Goal: Information Seeking & Learning: Learn about a topic

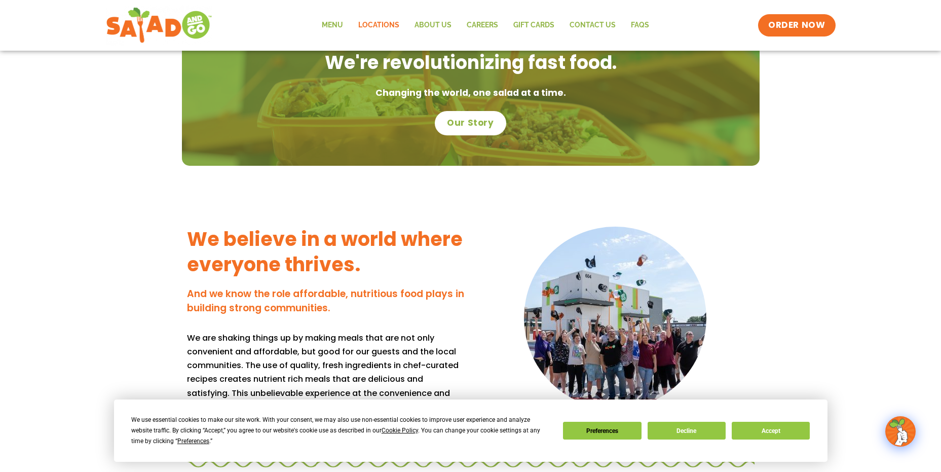
scroll to position [710, 0]
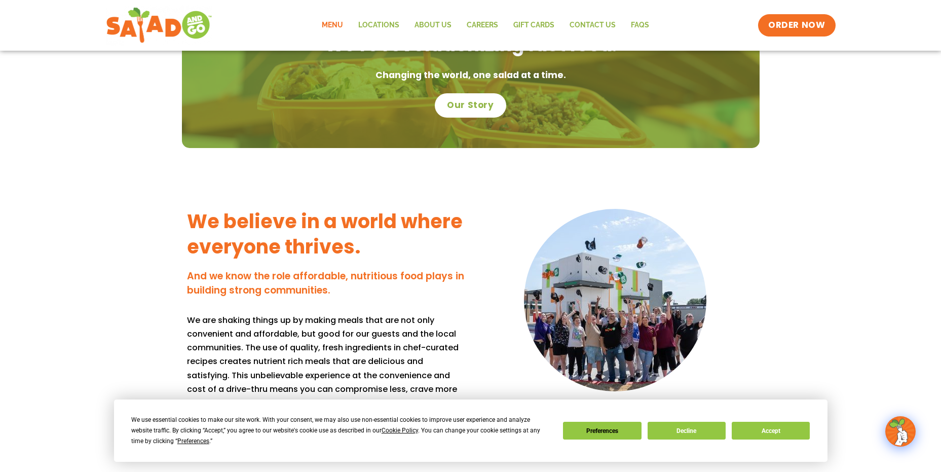
click at [331, 20] on link "Menu" at bounding box center [332, 25] width 36 height 23
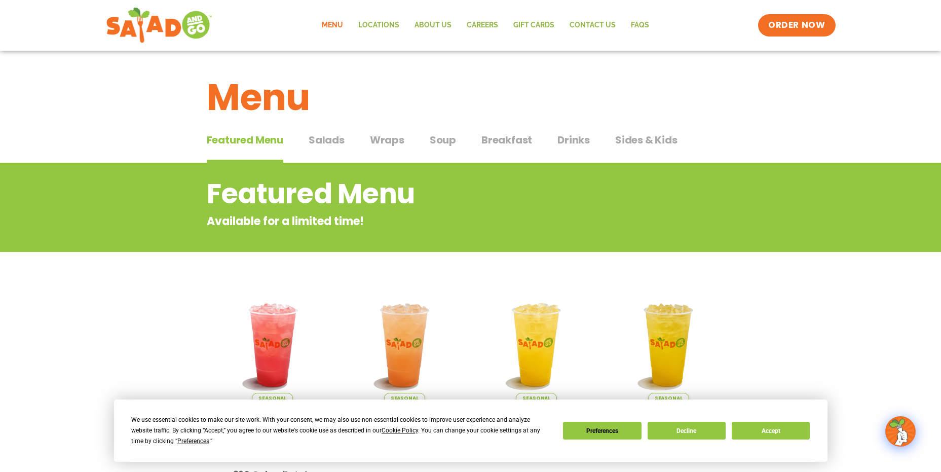
click at [334, 137] on span "Salads" at bounding box center [327, 139] width 36 height 15
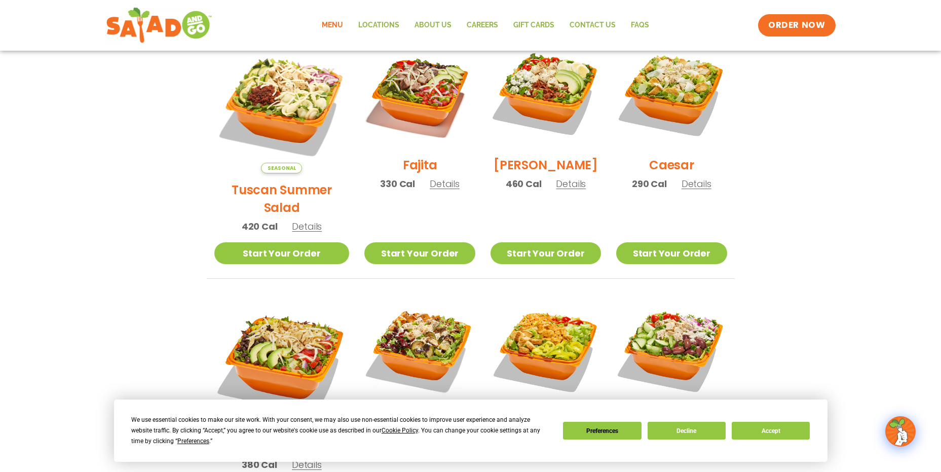
scroll to position [355, 0]
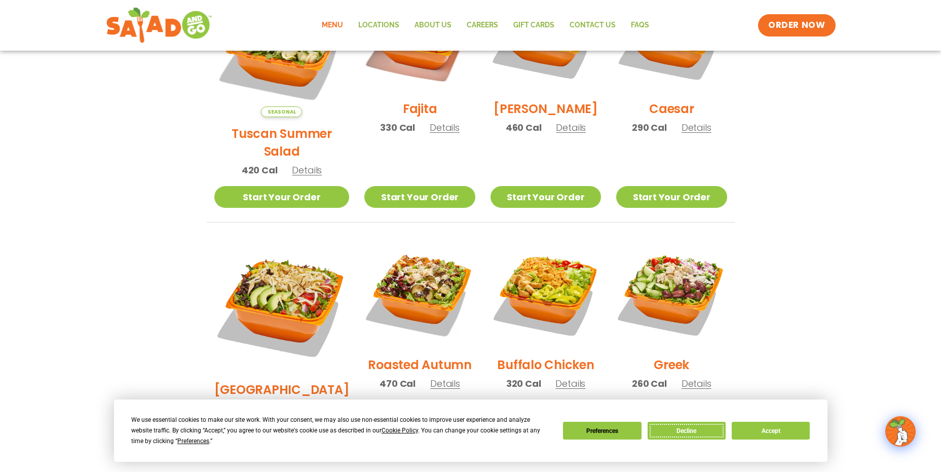
click at [704, 433] on button "Decline" at bounding box center [687, 431] width 78 height 18
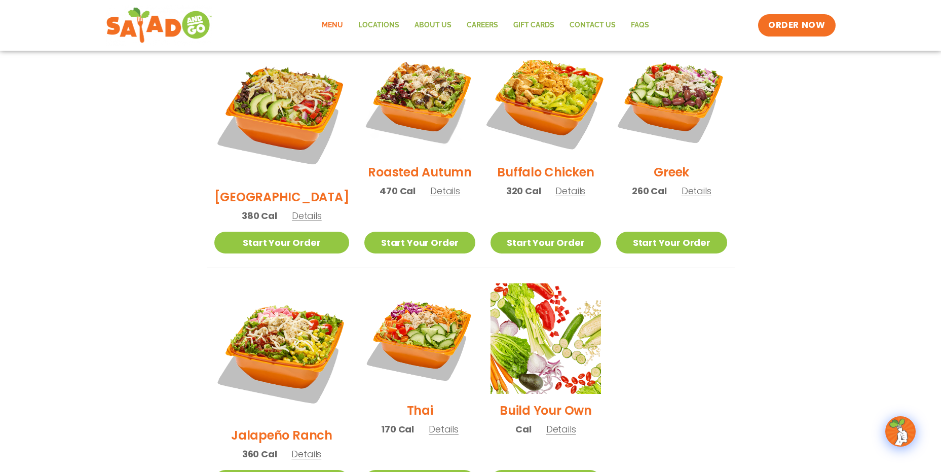
scroll to position [497, 0]
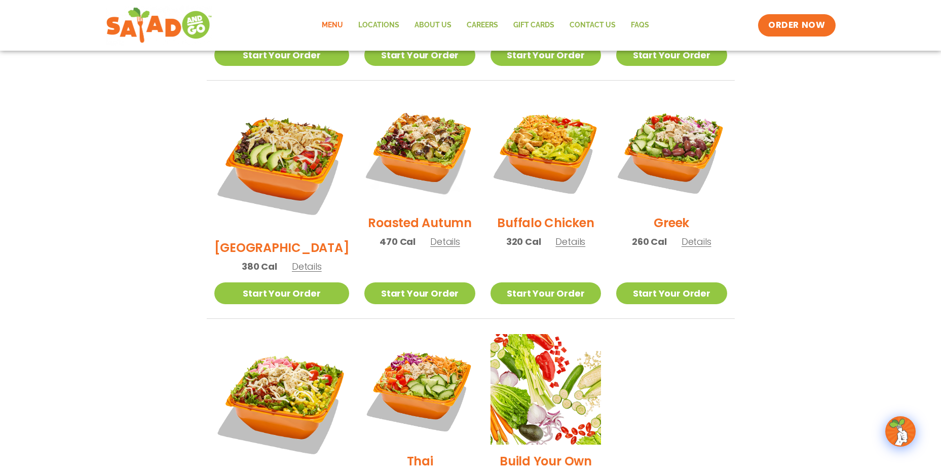
click at [430, 235] on span "Details" at bounding box center [445, 241] width 30 height 13
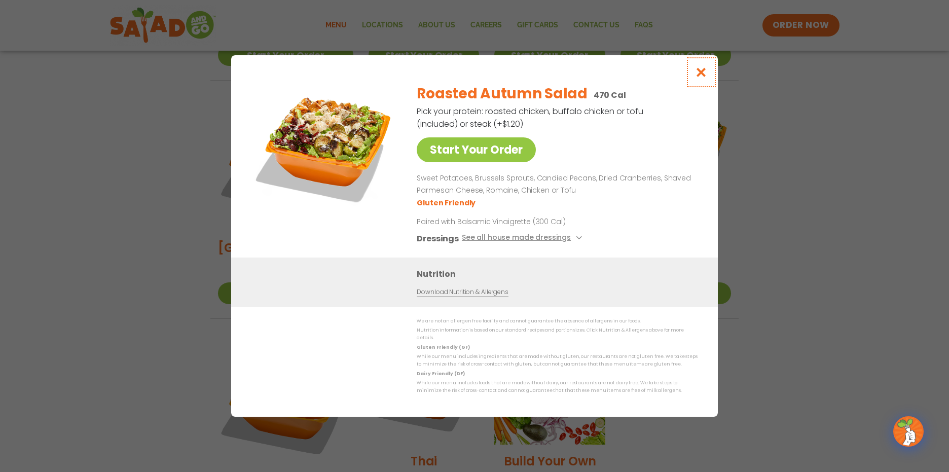
click at [701, 71] on icon "Close modal" at bounding box center [701, 72] width 13 height 11
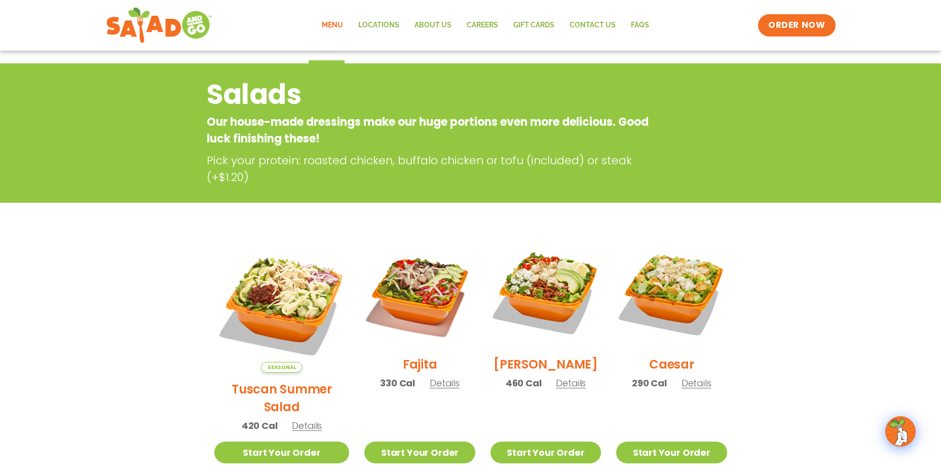
scroll to position [142, 0]
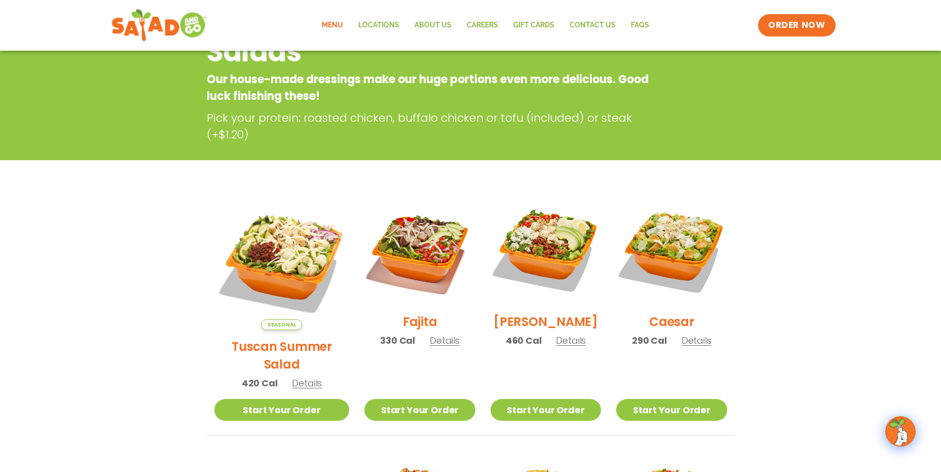
click at [201, 17] on img at bounding box center [159, 25] width 96 height 36
